Goal: Information Seeking & Learning: Learn about a topic

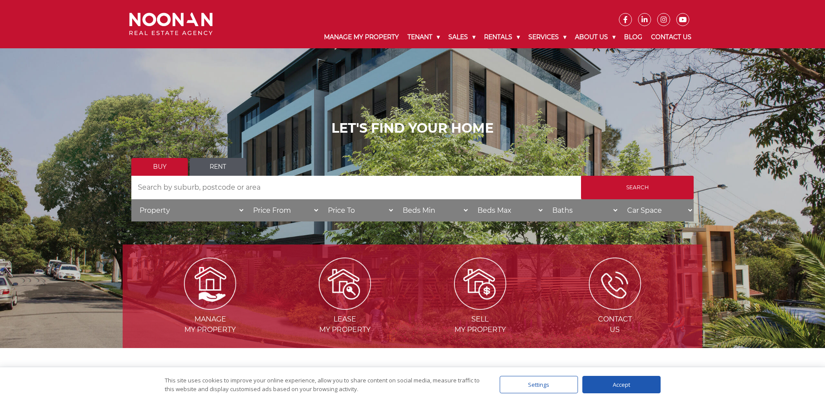
click at [216, 169] on link "Rent" at bounding box center [218, 167] width 57 height 18
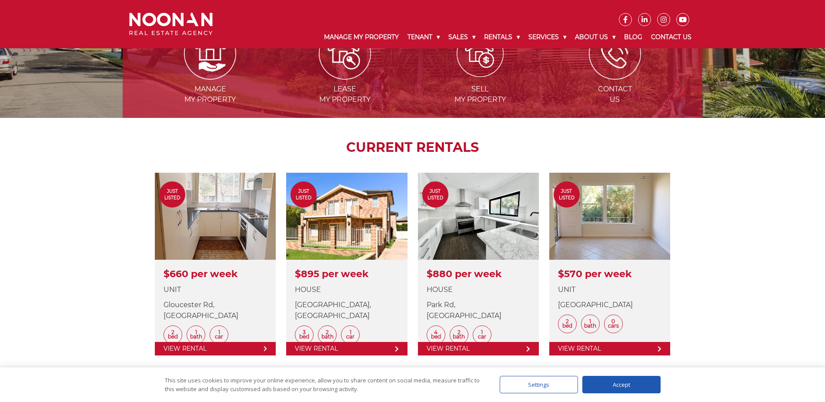
scroll to position [304, 0]
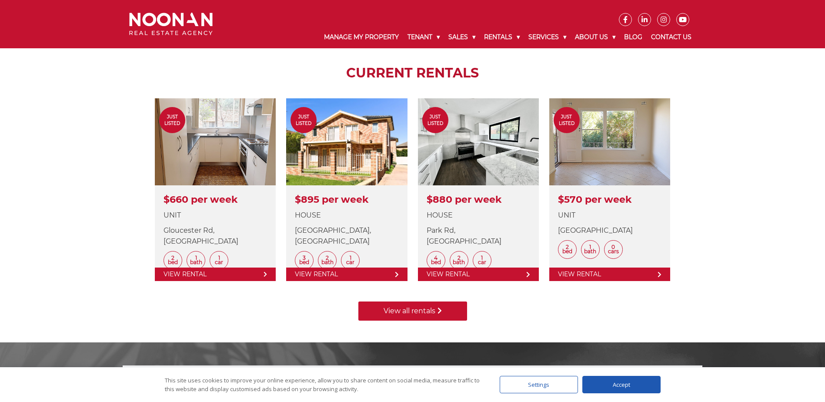
click at [419, 306] on link "View all rentals" at bounding box center [412, 310] width 109 height 19
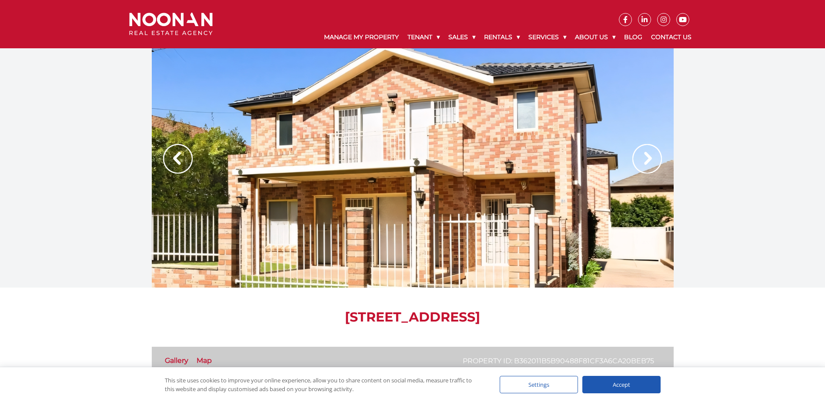
click at [642, 165] on img at bounding box center [647, 159] width 30 height 30
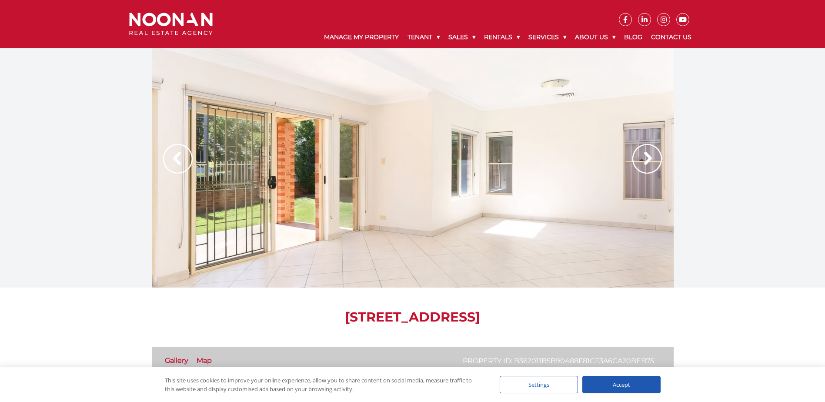
click at [642, 165] on img at bounding box center [647, 159] width 30 height 30
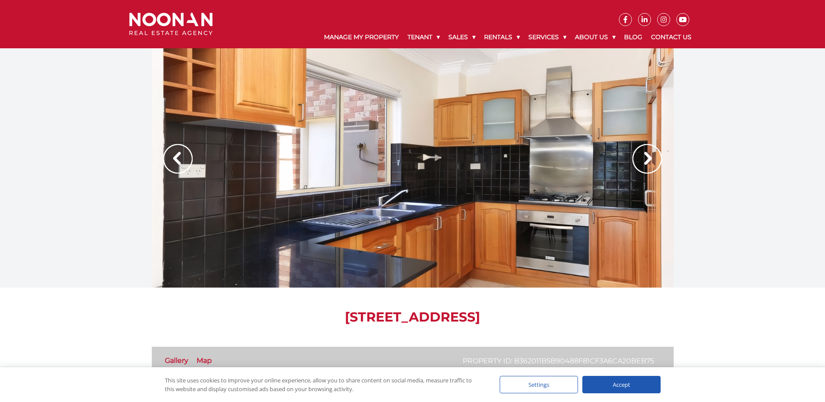
click at [642, 165] on img at bounding box center [647, 159] width 30 height 30
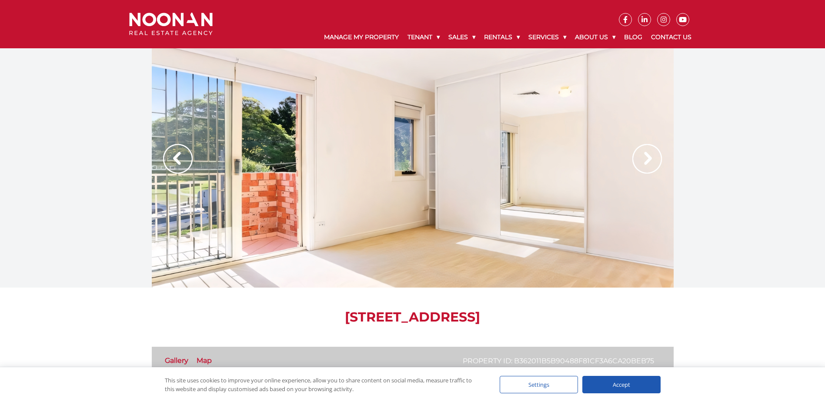
click at [642, 165] on img at bounding box center [647, 159] width 30 height 30
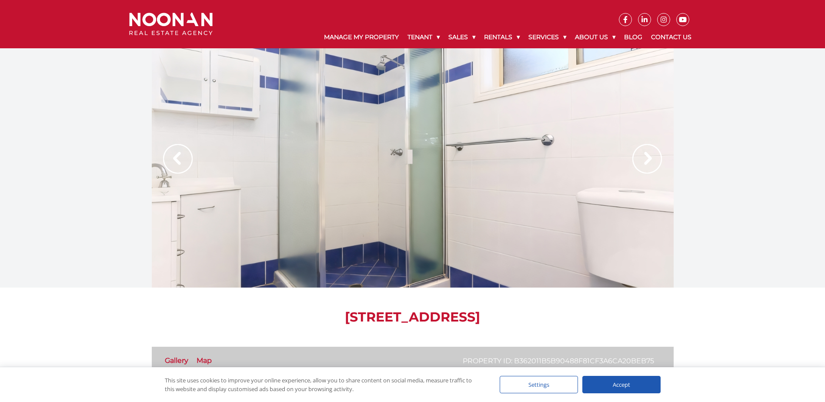
click at [642, 165] on img at bounding box center [647, 159] width 30 height 30
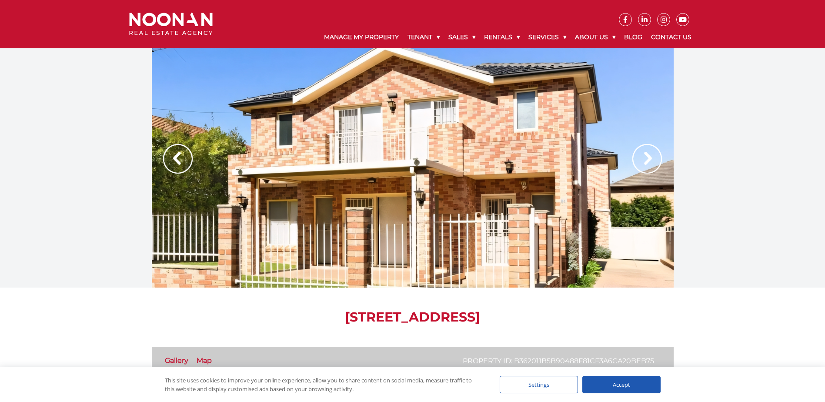
click at [642, 165] on img at bounding box center [647, 159] width 30 height 30
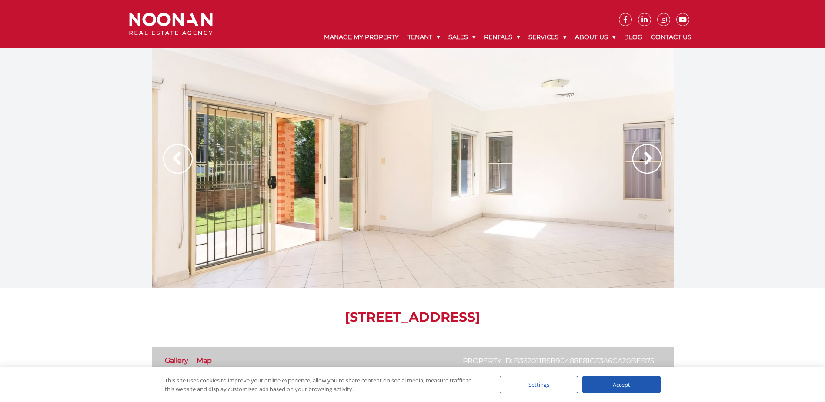
click at [642, 165] on img at bounding box center [647, 159] width 30 height 30
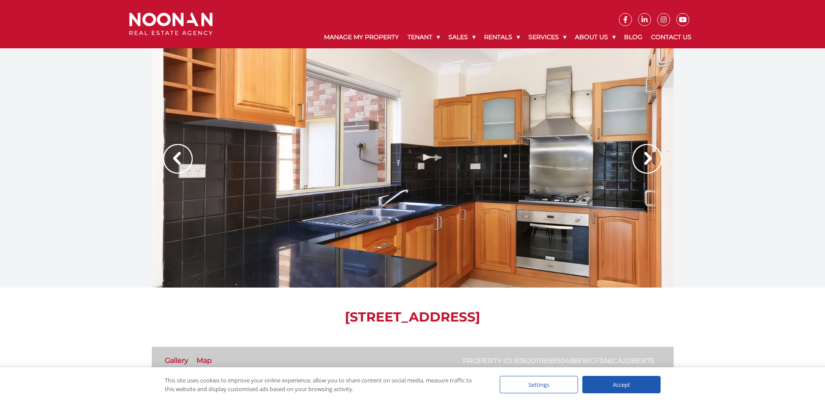
click at [642, 165] on img at bounding box center [647, 159] width 30 height 30
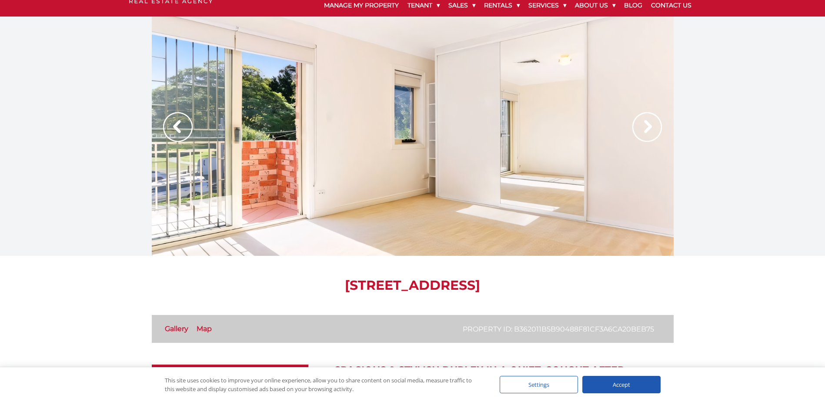
scroll to position [33, 0]
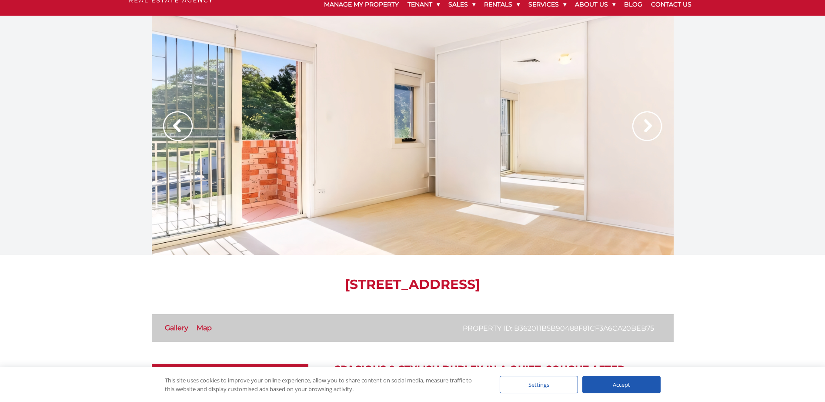
click at [619, 384] on div "Accept" at bounding box center [621, 384] width 78 height 17
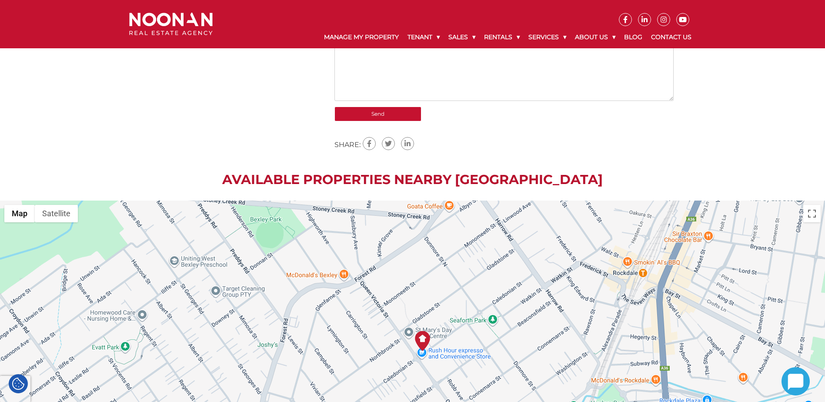
scroll to position [978, 0]
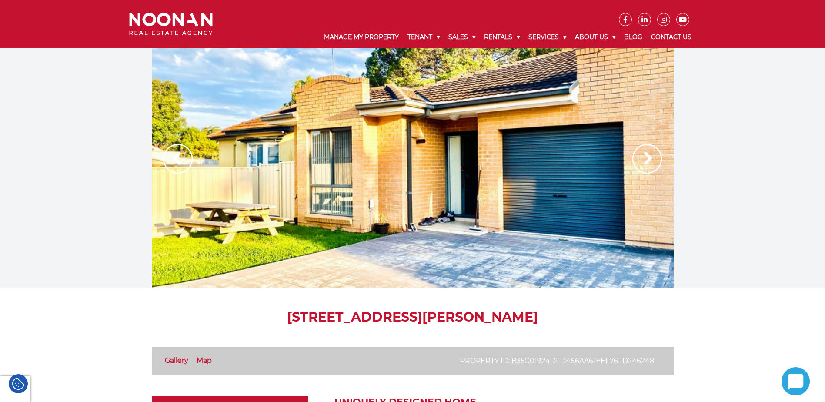
click at [652, 163] on img at bounding box center [647, 159] width 30 height 30
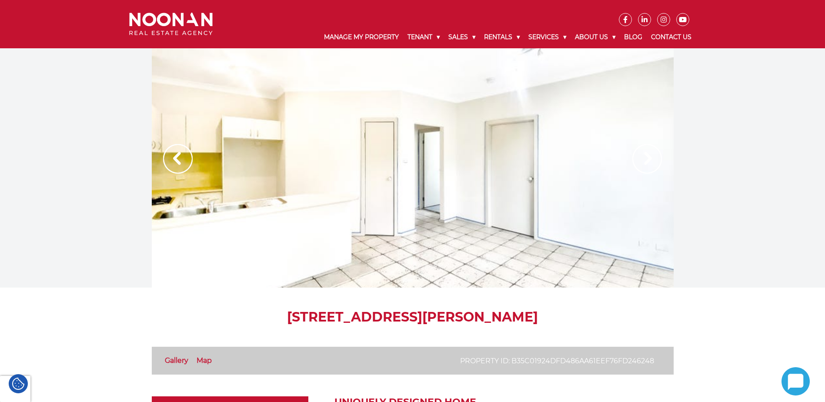
click at [652, 163] on img at bounding box center [647, 159] width 30 height 30
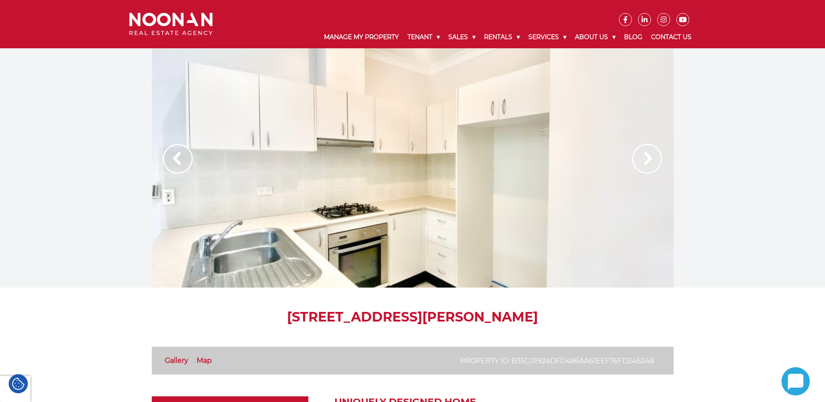
click at [652, 163] on img at bounding box center [647, 159] width 30 height 30
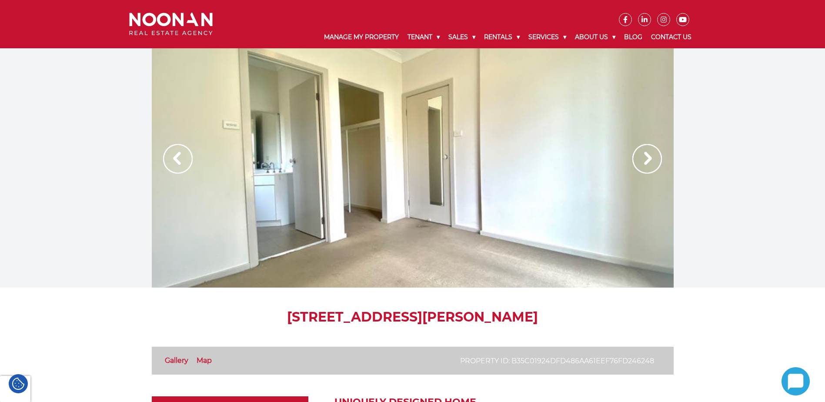
click at [652, 163] on img at bounding box center [647, 159] width 30 height 30
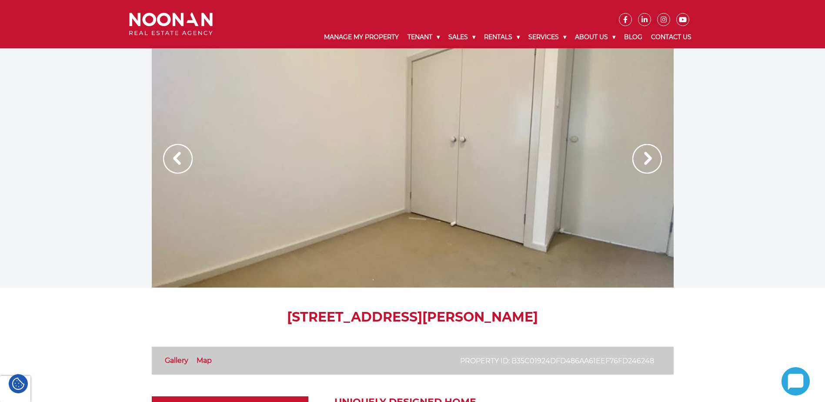
click at [652, 163] on img at bounding box center [647, 159] width 30 height 30
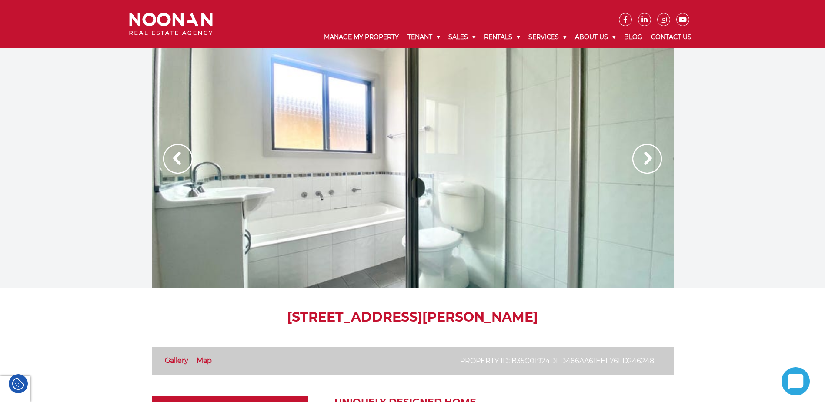
click at [652, 163] on img at bounding box center [647, 159] width 30 height 30
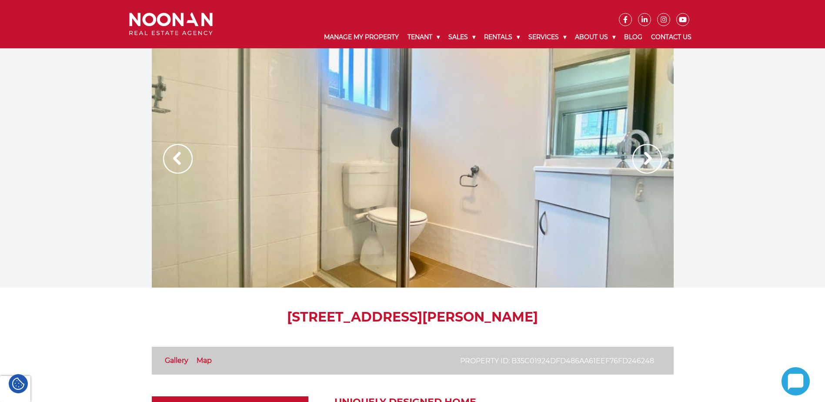
click at [652, 163] on img at bounding box center [647, 159] width 30 height 30
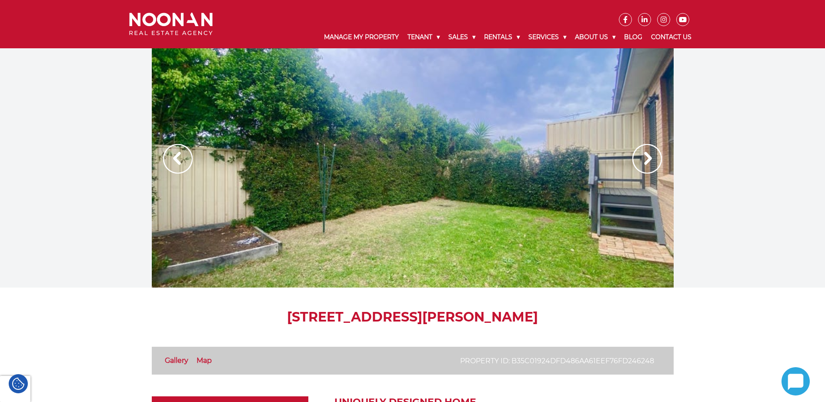
click at [652, 163] on img at bounding box center [647, 159] width 30 height 30
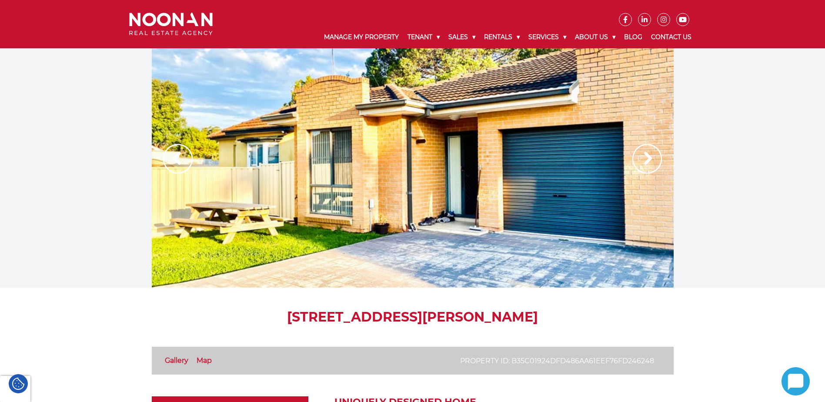
click at [652, 163] on img at bounding box center [647, 159] width 30 height 30
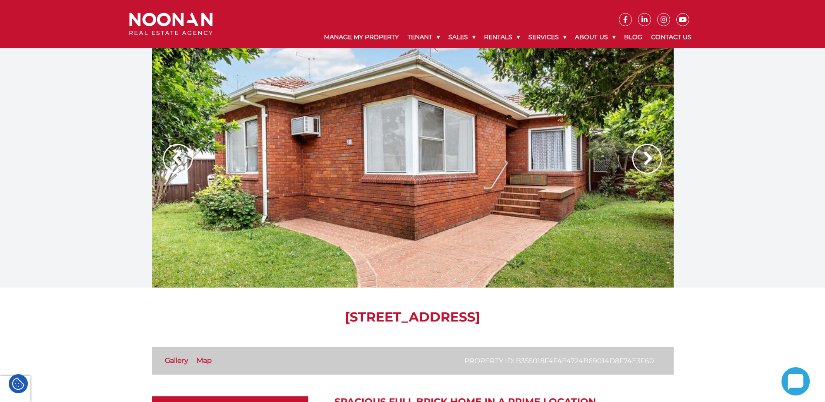
click at [649, 155] on img at bounding box center [647, 159] width 30 height 30
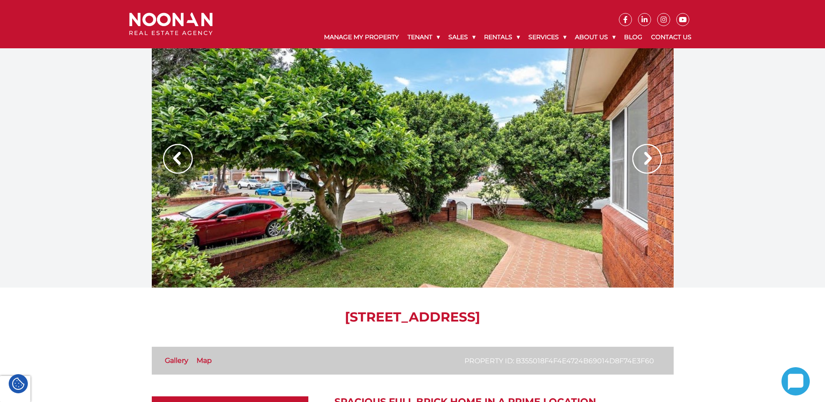
click at [649, 155] on img at bounding box center [647, 159] width 30 height 30
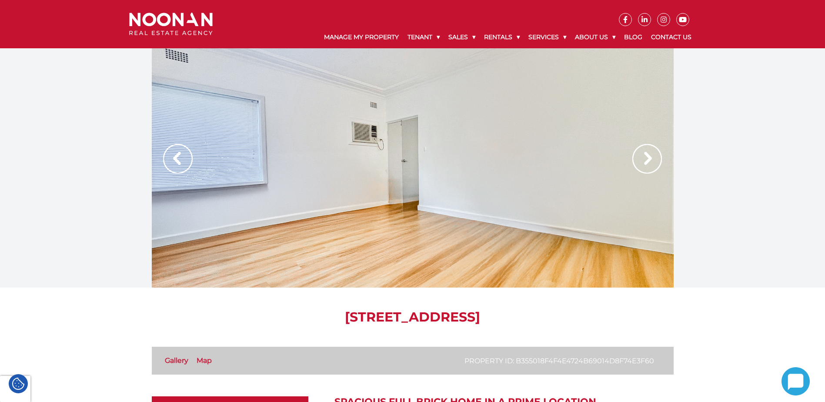
click at [649, 155] on img at bounding box center [647, 159] width 30 height 30
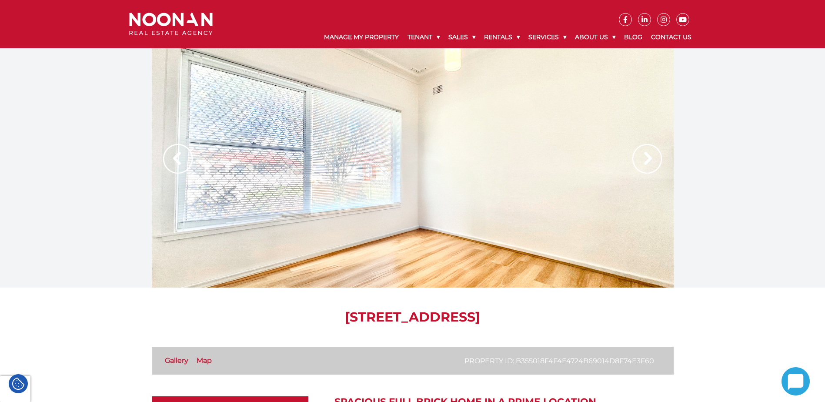
click at [649, 155] on img at bounding box center [647, 159] width 30 height 30
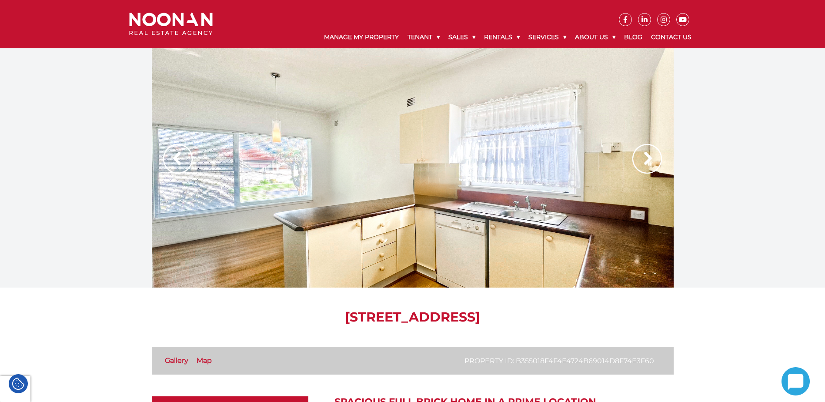
click at [649, 155] on img at bounding box center [647, 159] width 30 height 30
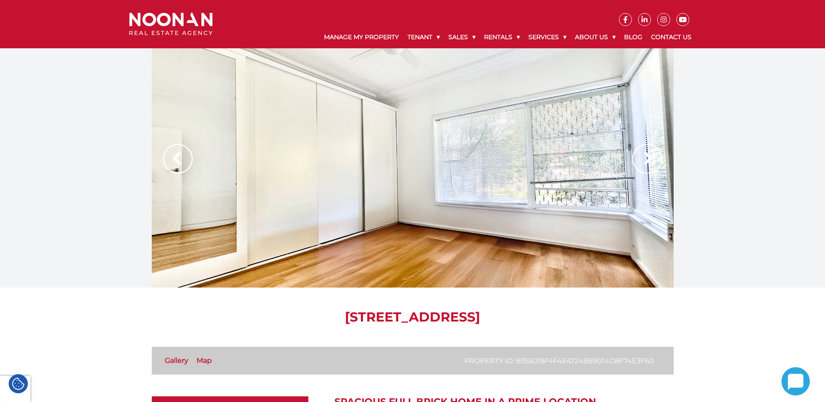
click at [649, 155] on img at bounding box center [647, 159] width 30 height 30
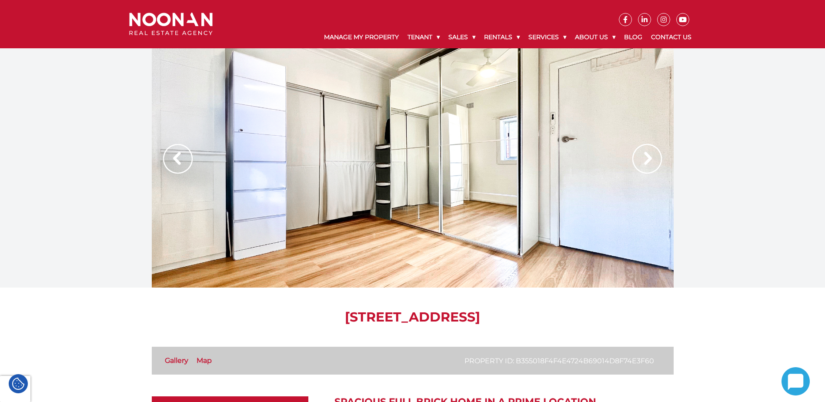
click at [649, 155] on img at bounding box center [647, 159] width 30 height 30
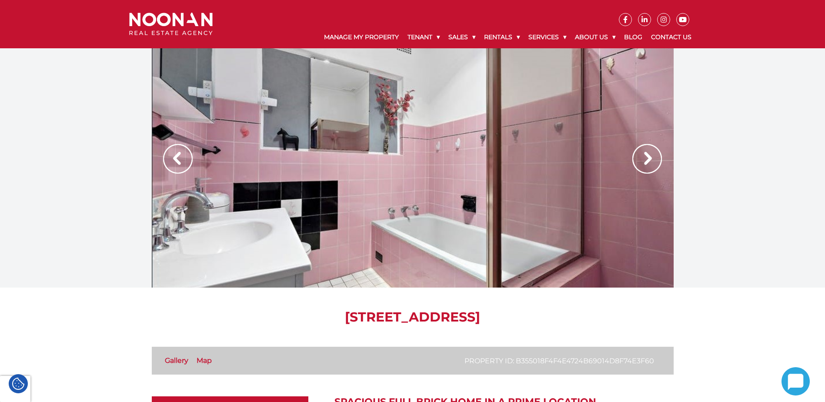
click at [649, 155] on img at bounding box center [647, 159] width 30 height 30
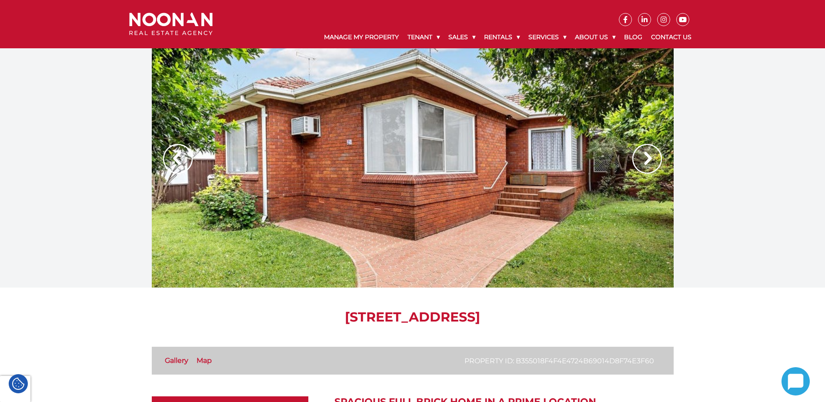
click at [649, 155] on img at bounding box center [647, 159] width 30 height 30
